Goal: Obtain resource: Download file/media

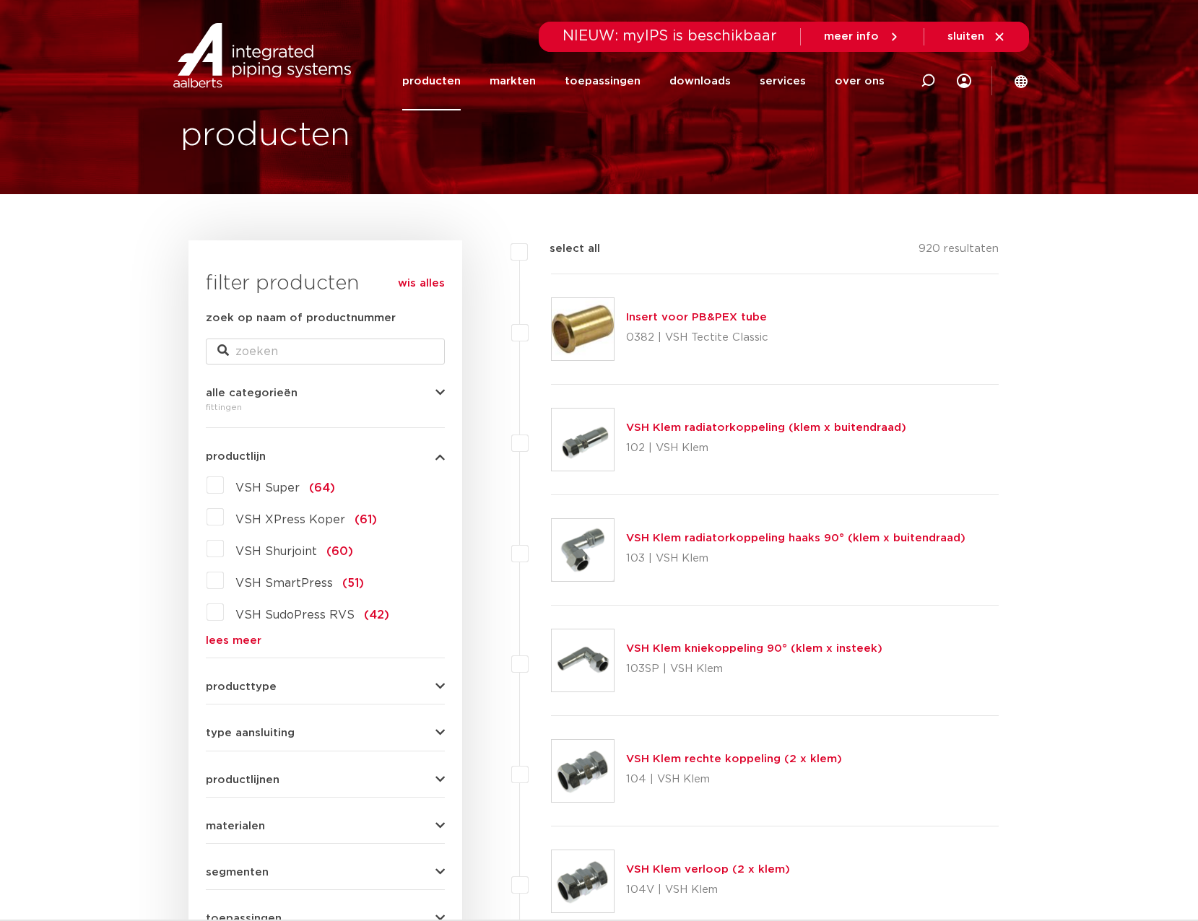
scroll to position [72, 0]
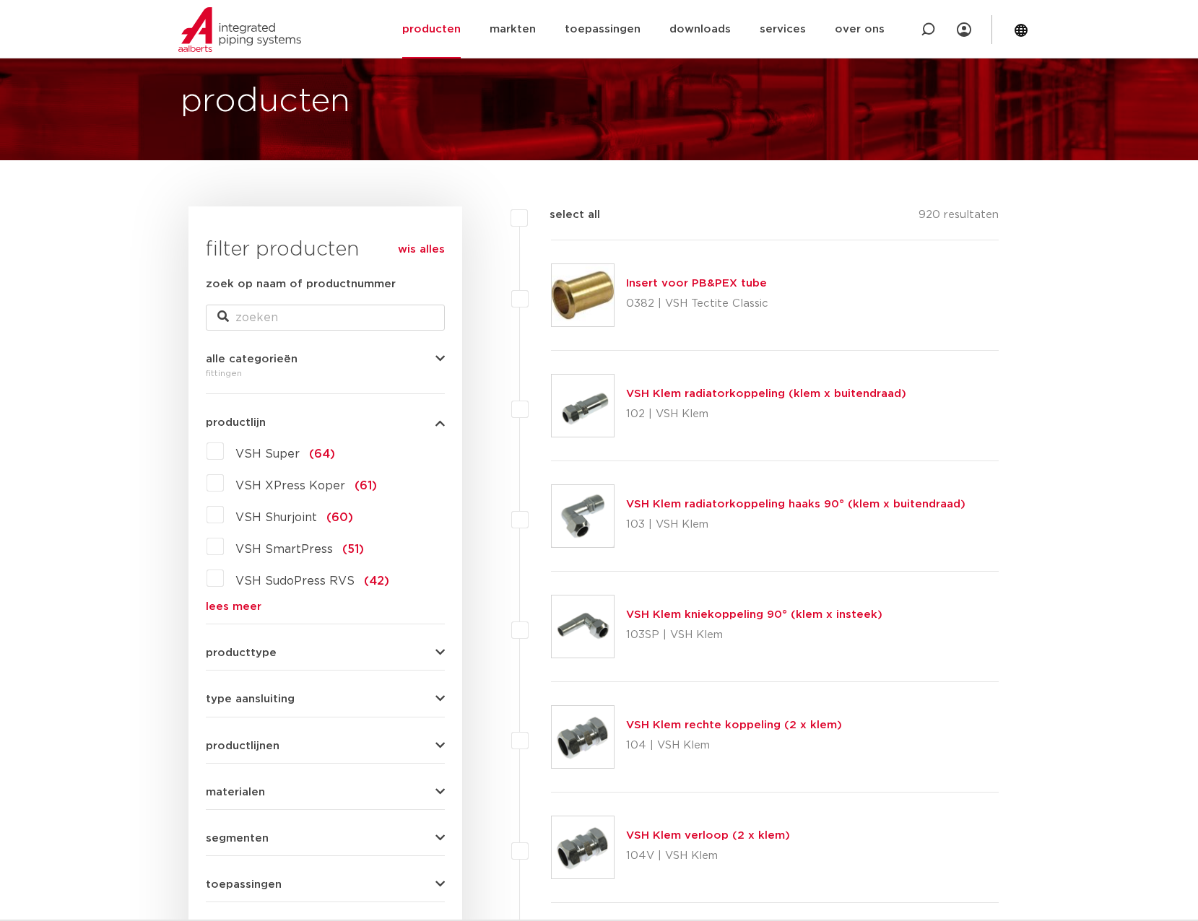
click at [232, 612] on link "lees meer" at bounding box center [325, 607] width 239 height 11
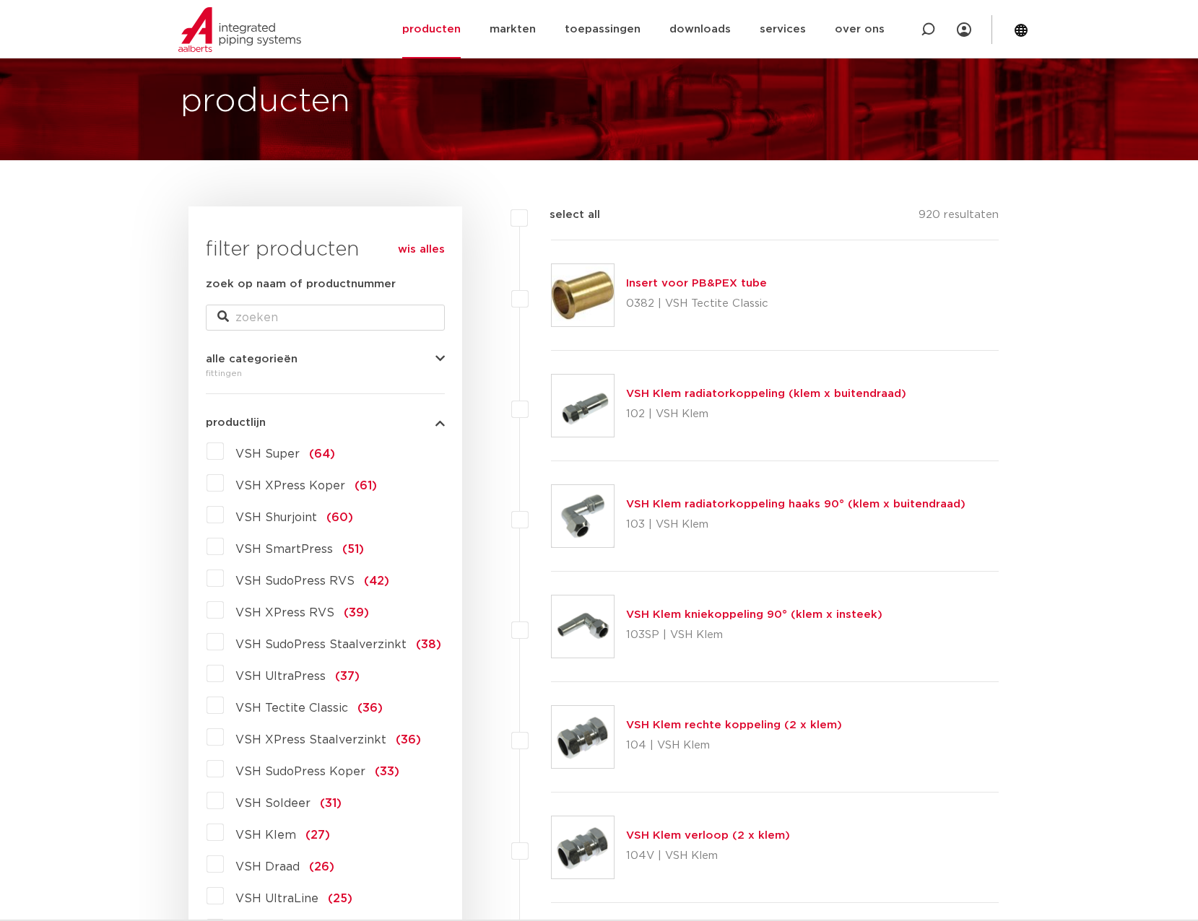
click at [224, 622] on label "VSH XPress RVS (39)" at bounding box center [296, 610] width 145 height 23
click at [0, 0] on input "VSH XPress RVS (39)" at bounding box center [0, 0] width 0 height 0
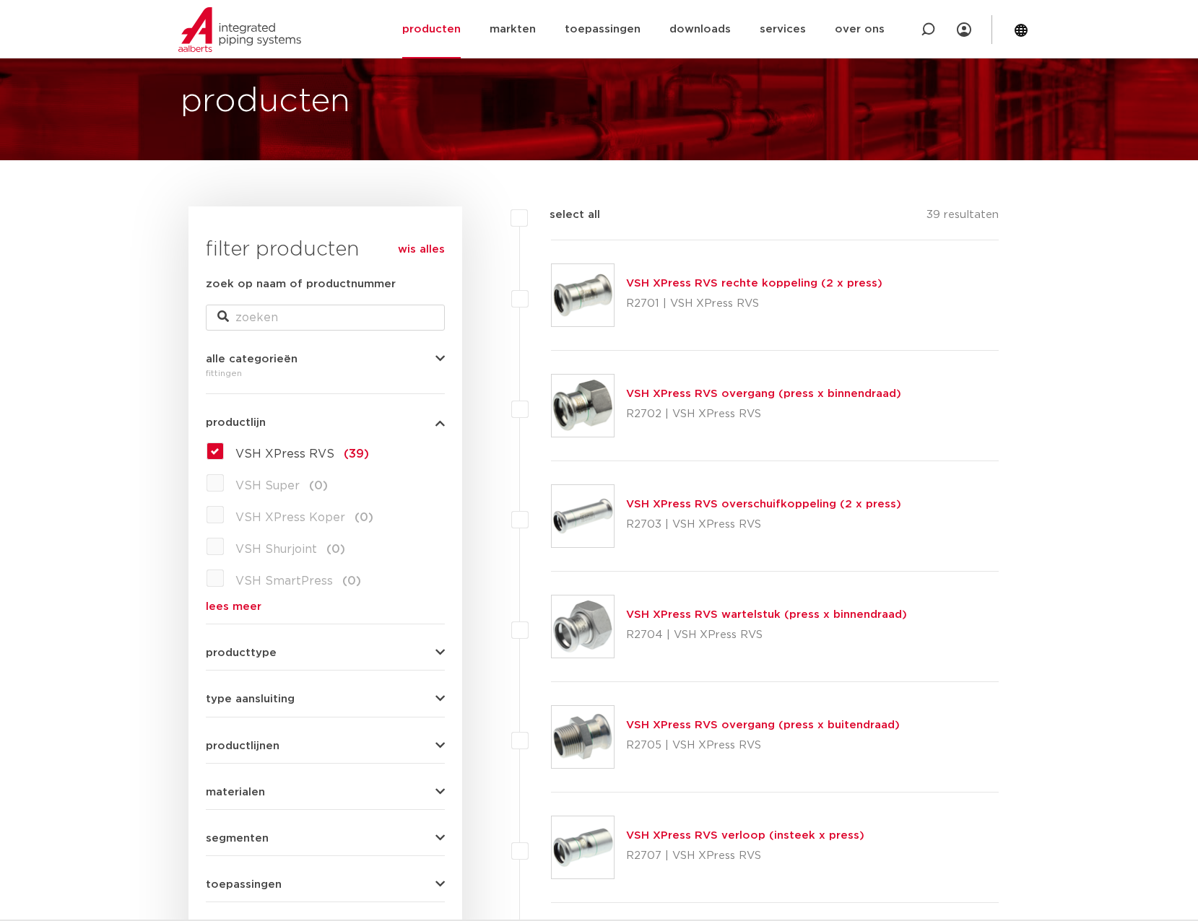
click at [759, 289] on link "VSH XPress RVS rechte koppeling (2 x press)" at bounding box center [754, 283] width 256 height 11
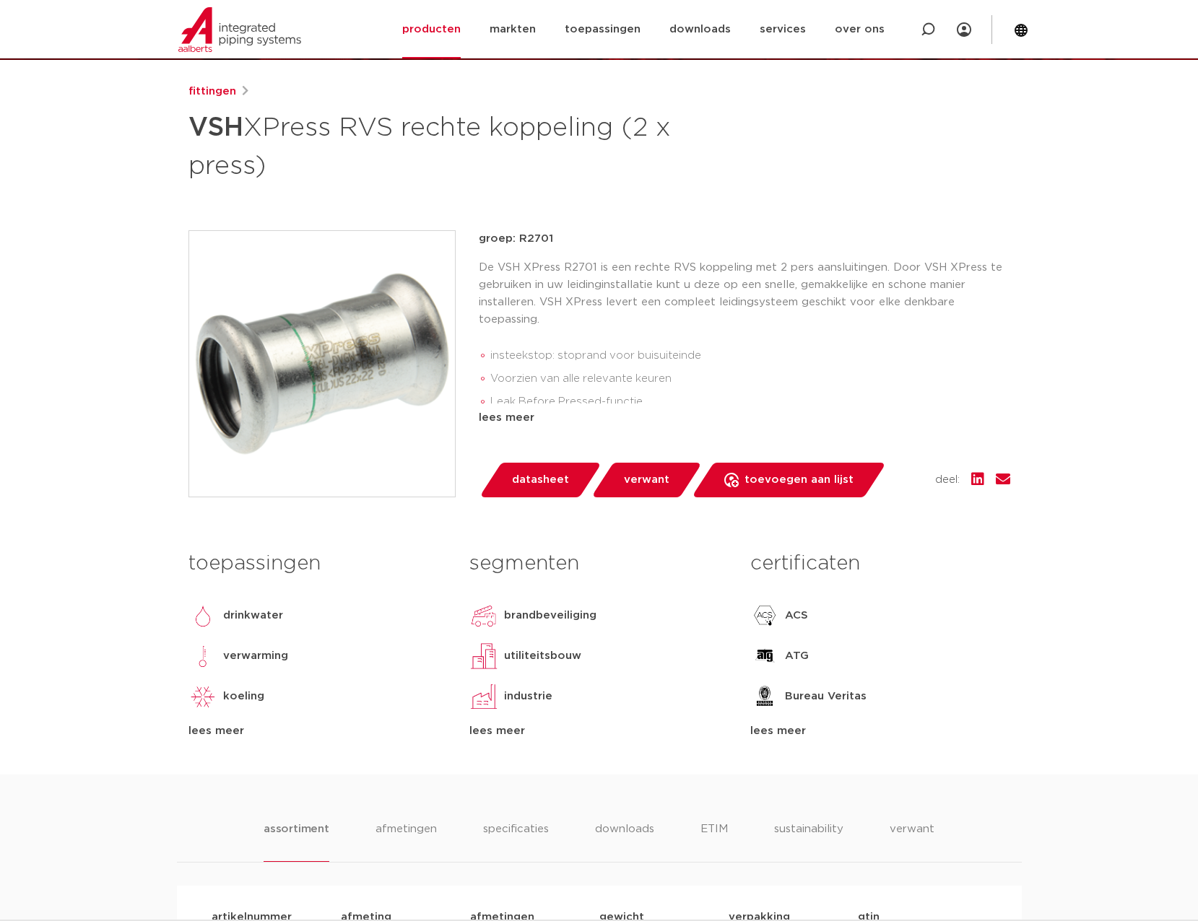
scroll to position [217, 0]
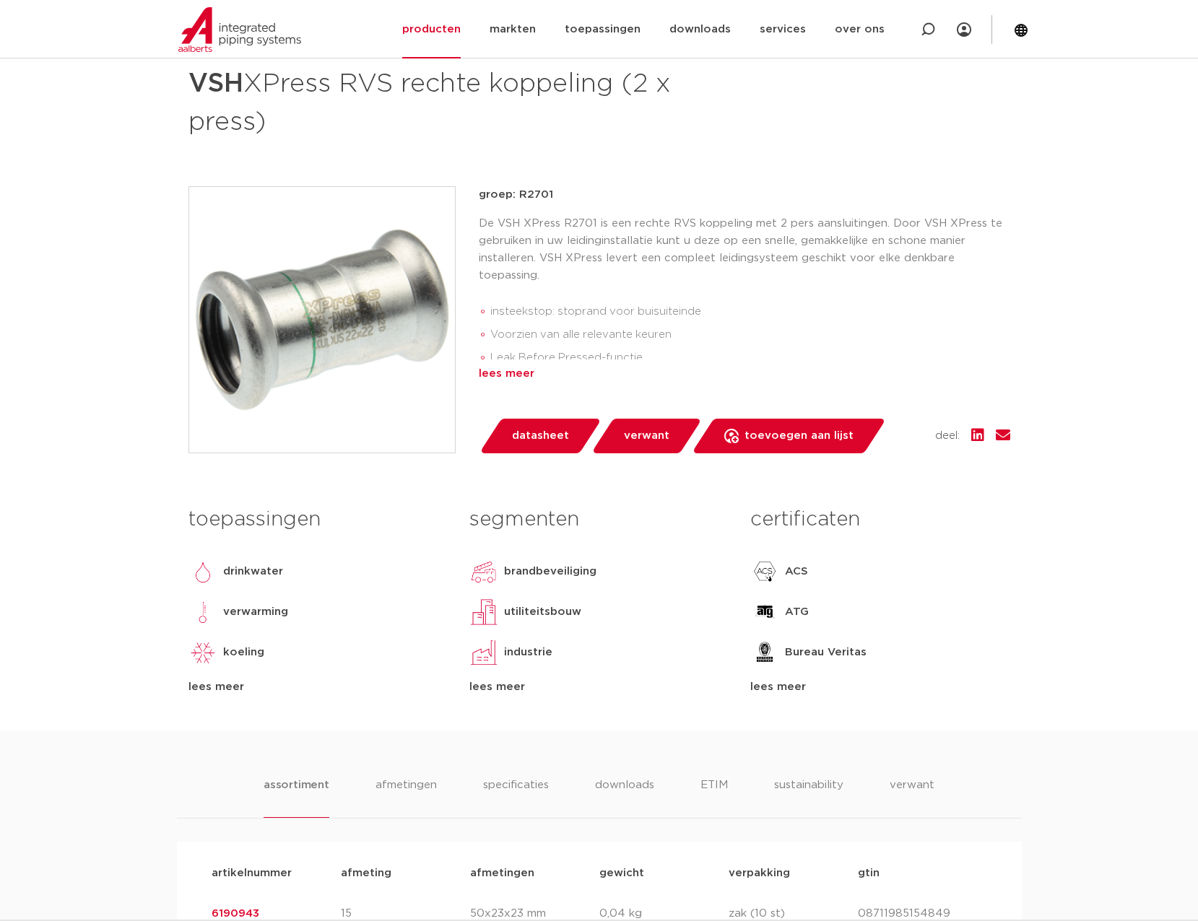
click at [557, 383] on div "lees meer" at bounding box center [744, 373] width 531 height 17
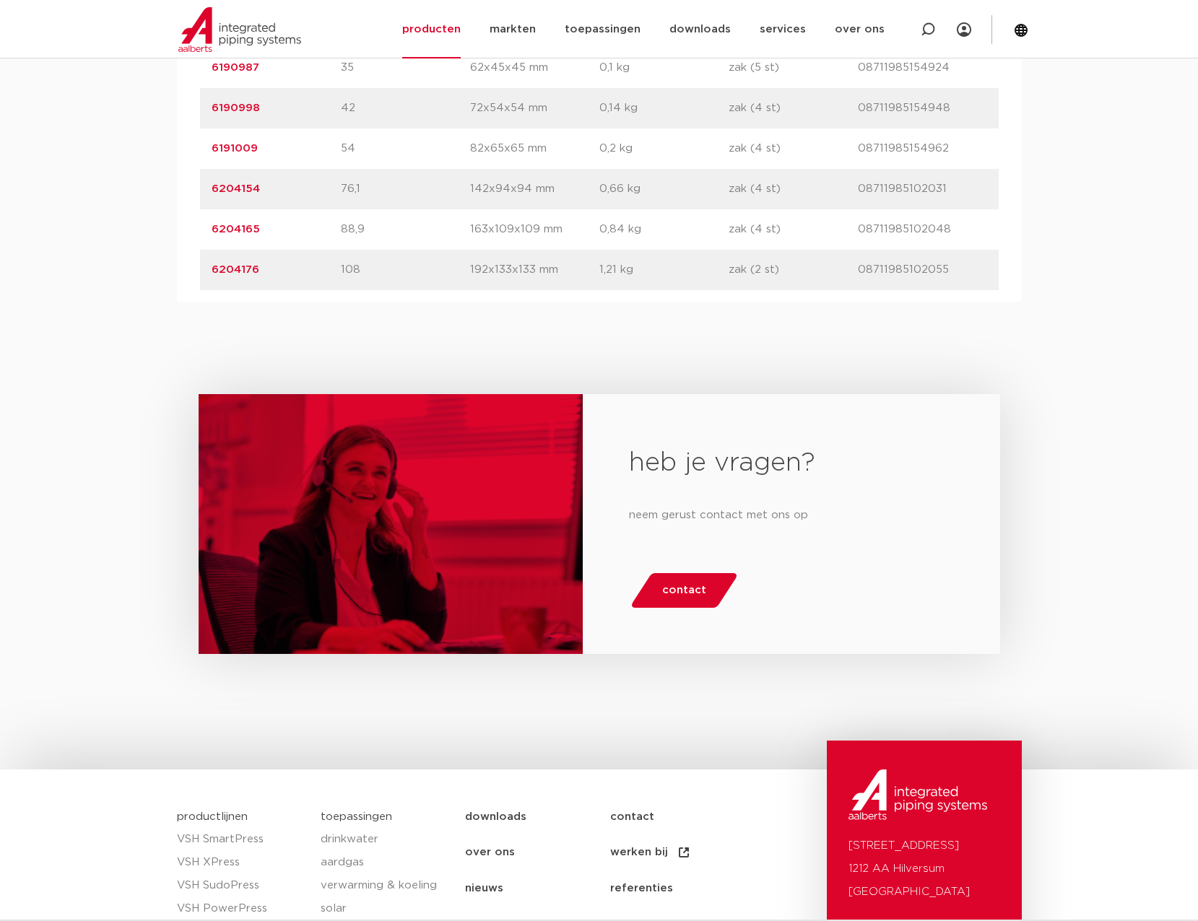
scroll to position [1228, 0]
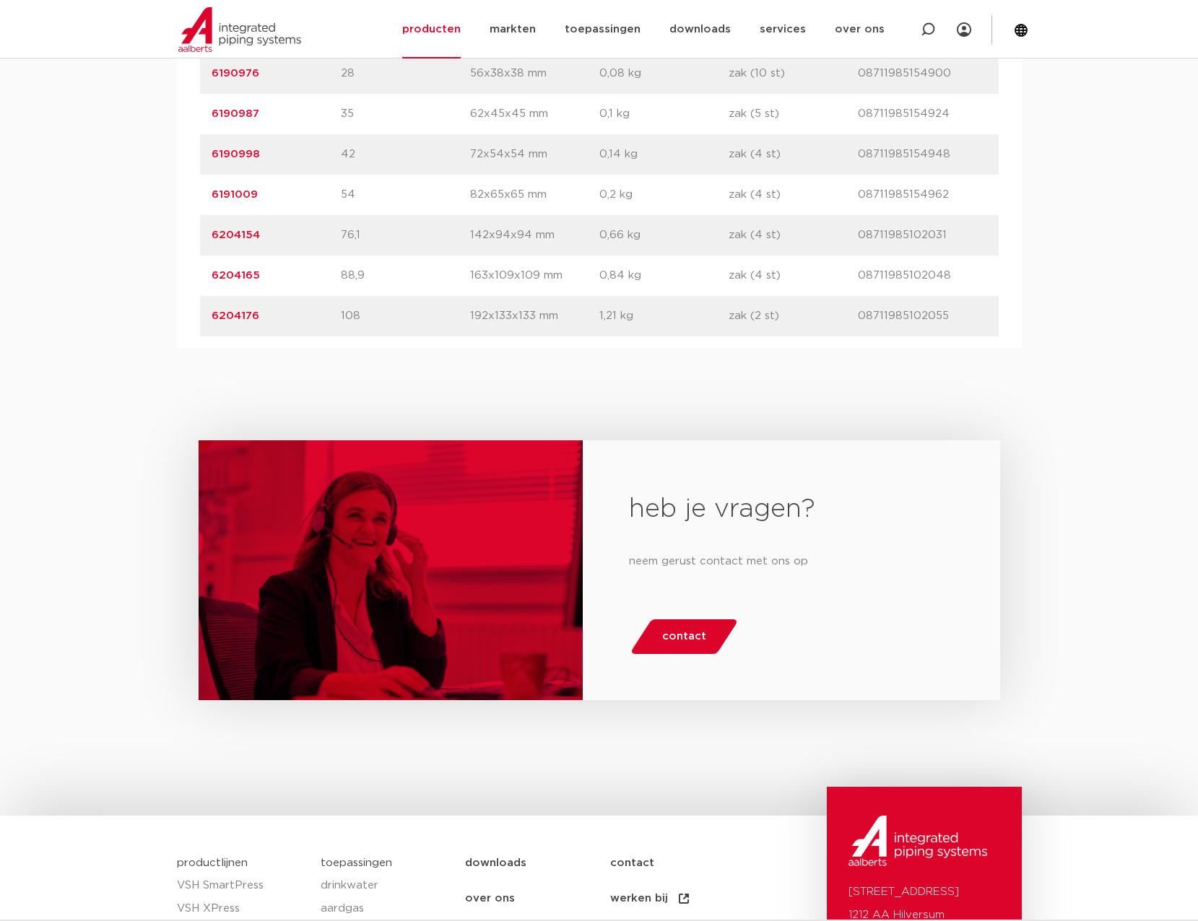
click at [236, 160] on link "6190998" at bounding box center [236, 154] width 48 height 11
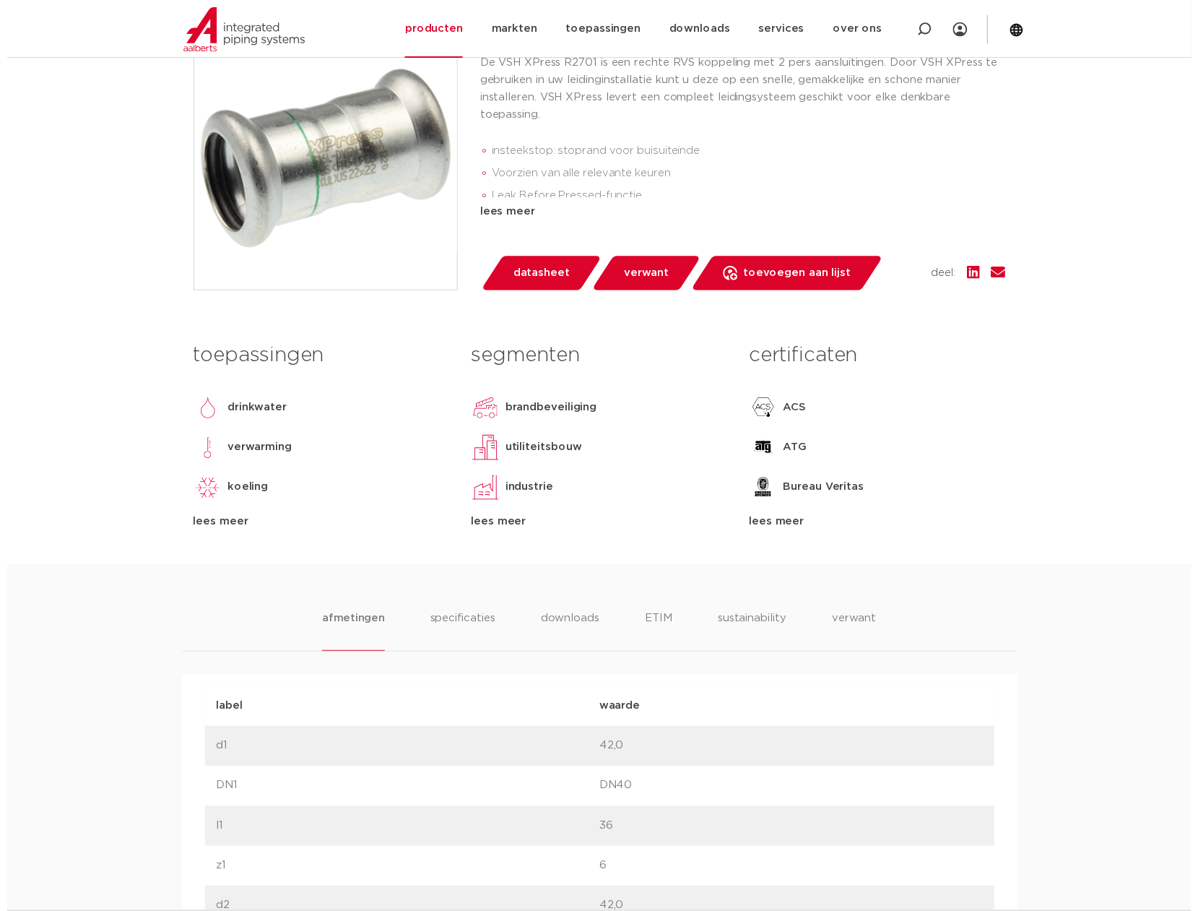
scroll to position [341, 0]
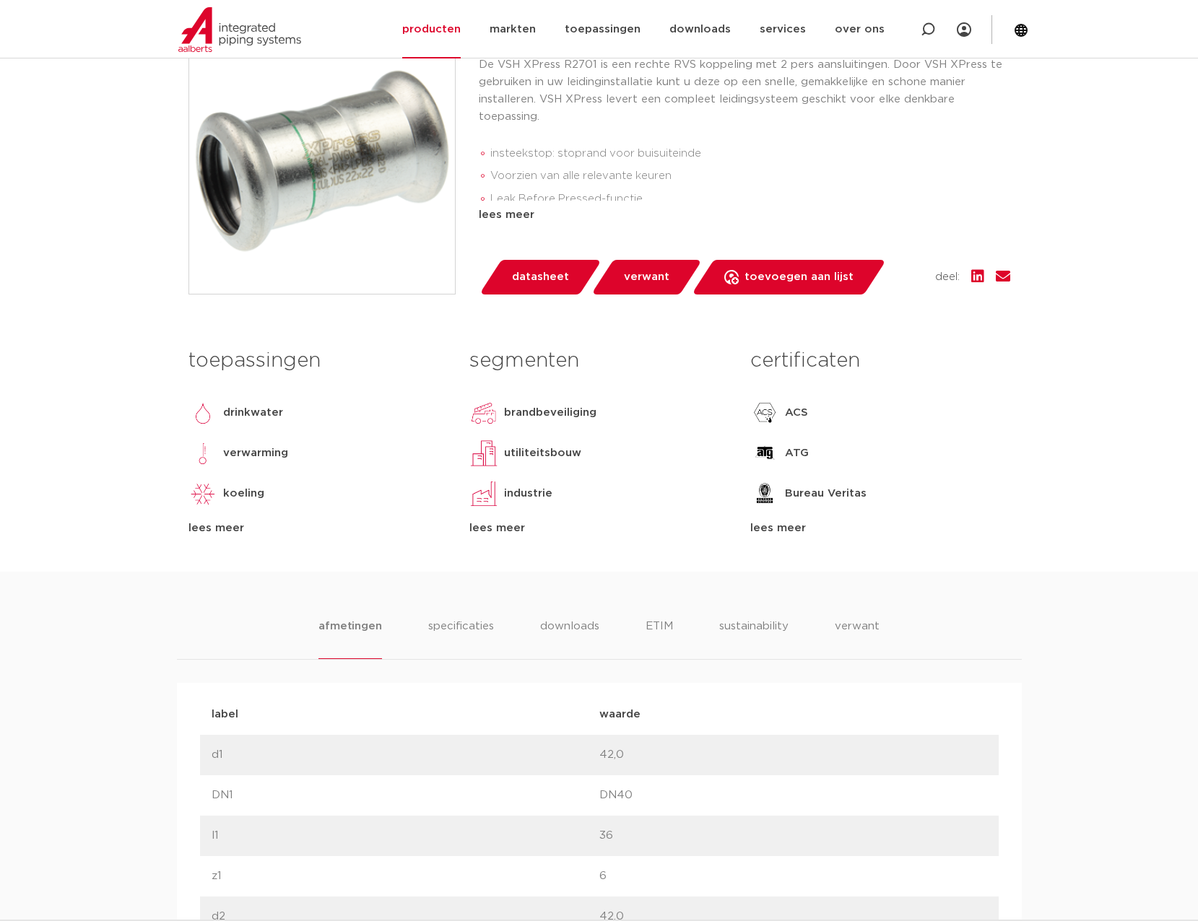
click at [569, 289] on span "datasheet" at bounding box center [540, 277] width 57 height 23
